Goal: Task Accomplishment & Management: Manage account settings

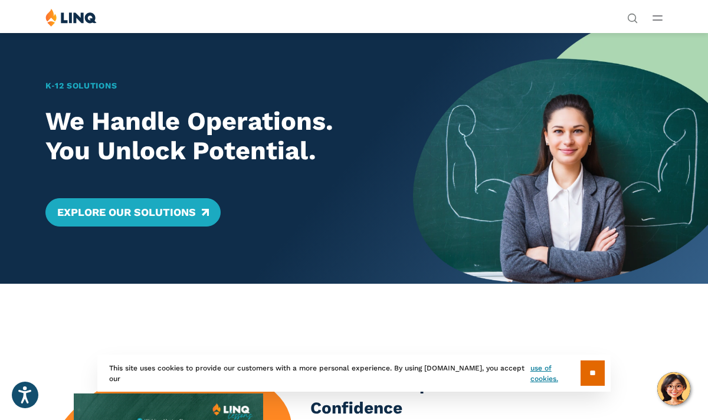
click at [659, 13] on button "Open Main Menu" at bounding box center [658, 17] width 10 height 13
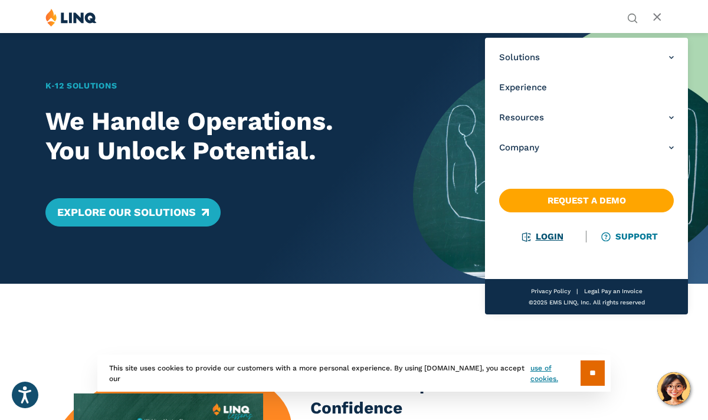
click at [541, 241] on link "Login" at bounding box center [543, 236] width 41 height 11
click at [655, 21] on button "Open Main Menu" at bounding box center [658, 17] width 10 height 13
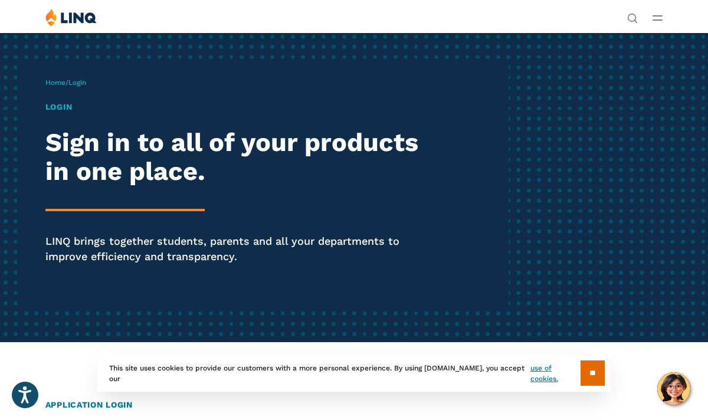
click at [59, 110] on h1 "Login" at bounding box center [239, 107] width 389 height 12
click at [60, 107] on h1 "Login" at bounding box center [239, 107] width 389 height 12
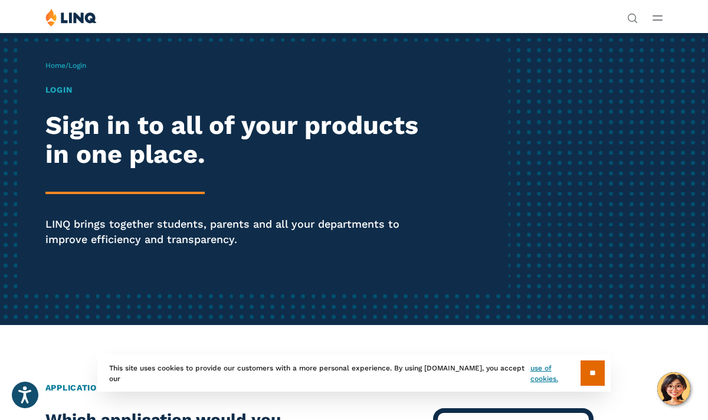
scroll to position [16, 0]
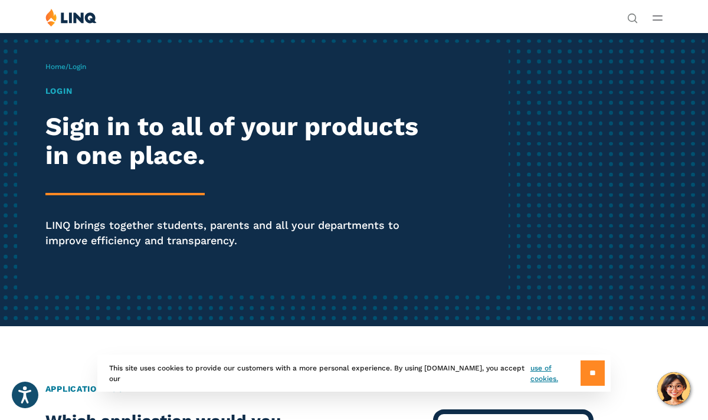
click at [594, 368] on input "**" at bounding box center [593, 373] width 24 height 25
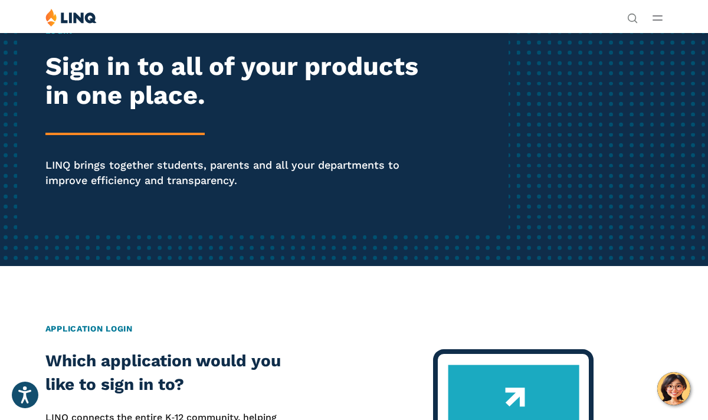
scroll to position [0, 0]
